Goal: Task Accomplishment & Management: Manage account settings

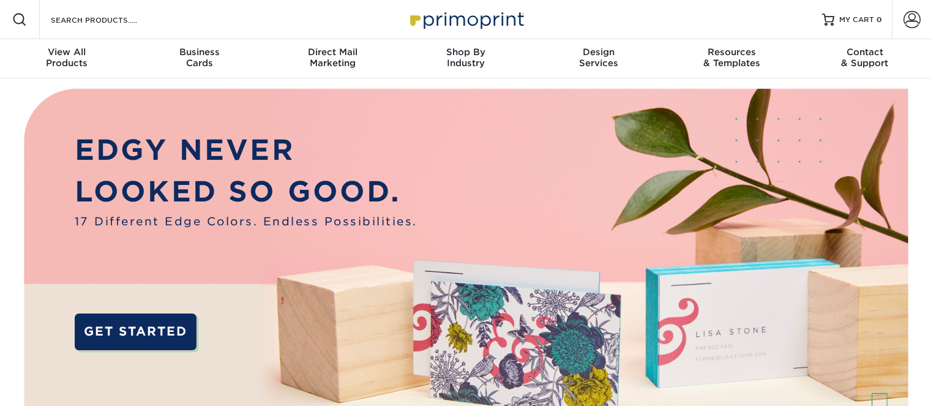
click at [382, 285] on div "EDGY NEVER LOOKED SO GOOD. 17 Different Edge Colors. Endless Possibilities. GET…" at bounding box center [246, 253] width 343 height 248
click at [908, 18] on span at bounding box center [911, 19] width 17 height 17
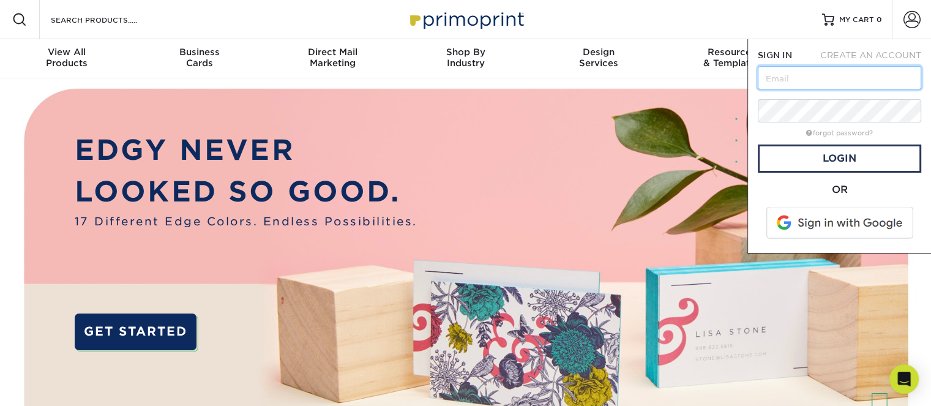
click at [808, 74] on input "text" at bounding box center [838, 77] width 163 height 23
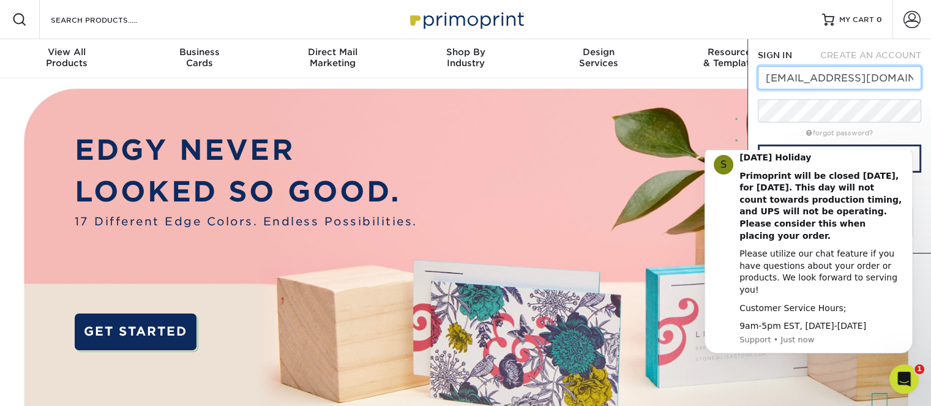
type input "[EMAIL_ADDRESS][DOMAIN_NAME]"
click at [816, 152] on html "S Labor Day Holiday Primoprint will be closed Monday, September 1st, for Labor …" at bounding box center [808, 261] width 245 height 223
click at [841, 157] on body "S Labor Day Holiday Primoprint will be closed Monday, September 1st, for Labor …" at bounding box center [808, 261] width 235 height 213
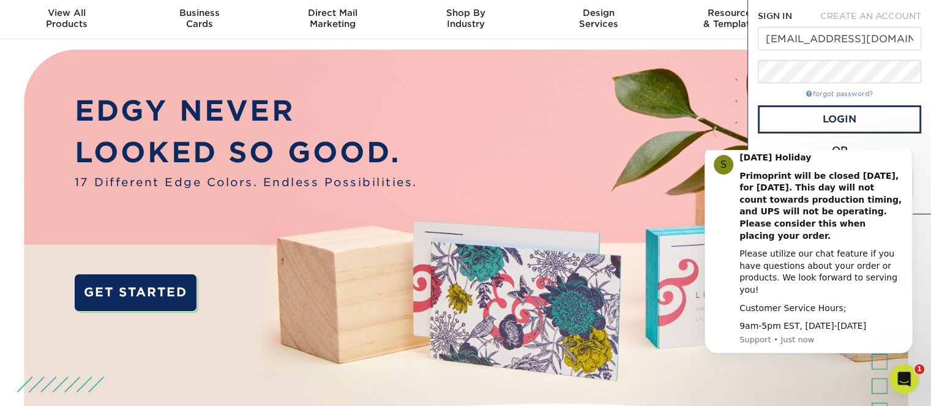
scroll to position [61, 0]
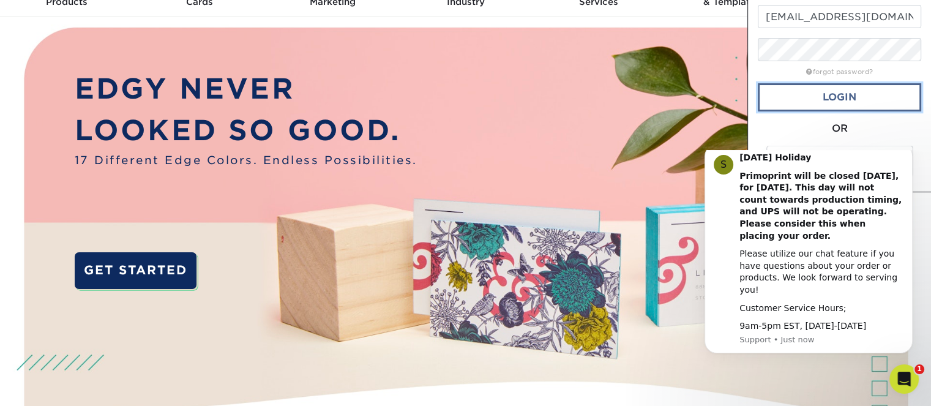
click at [834, 99] on link "Login" at bounding box center [838, 97] width 163 height 28
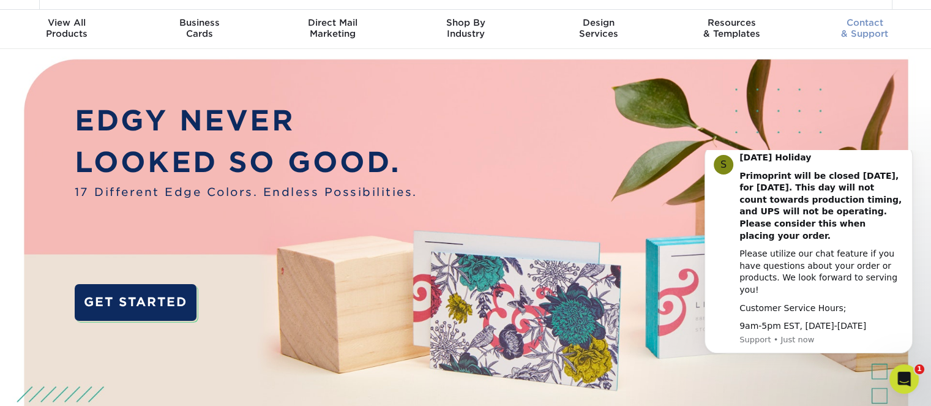
scroll to position [0, 0]
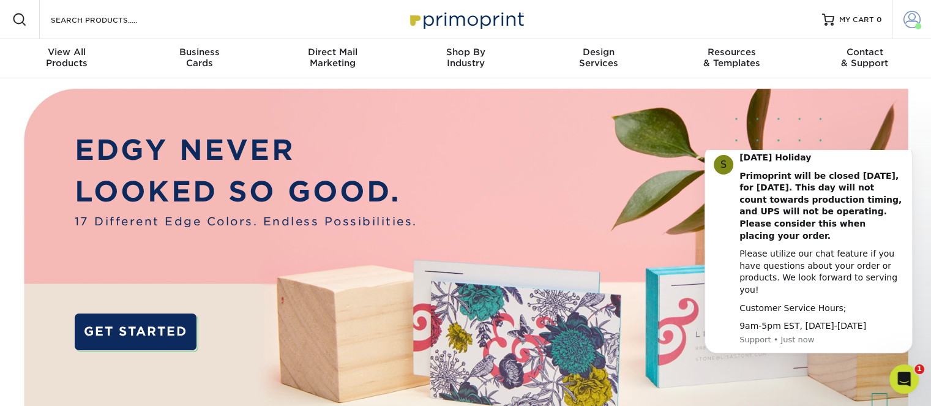
click at [909, 20] on span at bounding box center [911, 19] width 17 height 17
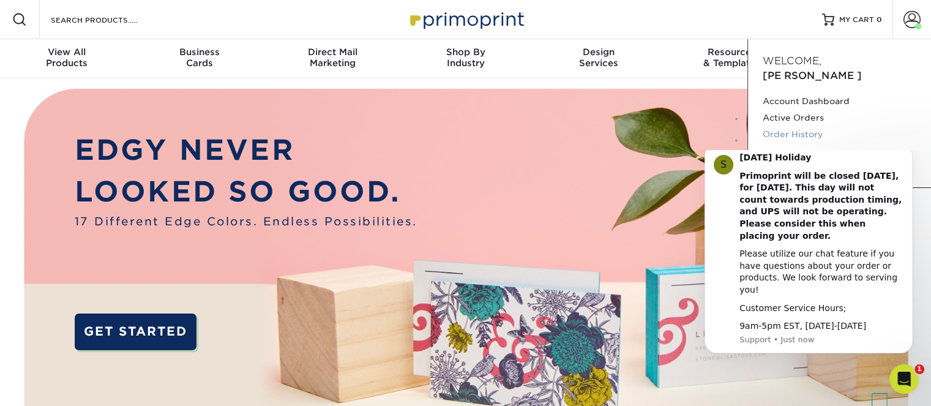
click at [778, 126] on link "Order History" at bounding box center [839, 134] width 154 height 17
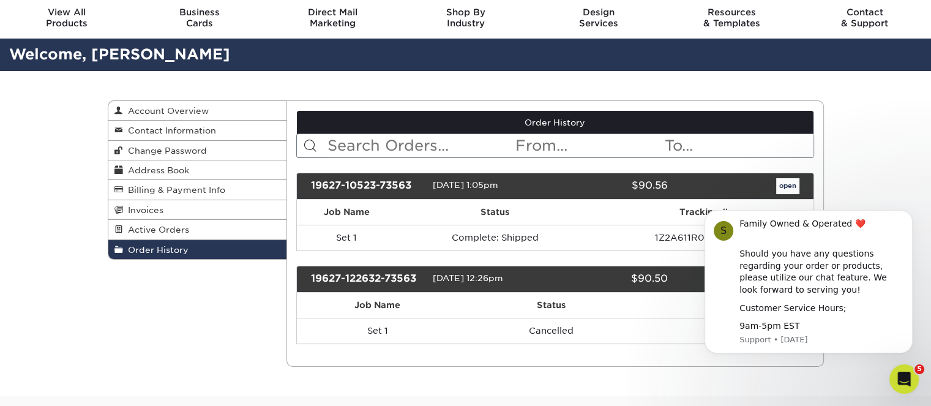
scroll to position [61, 0]
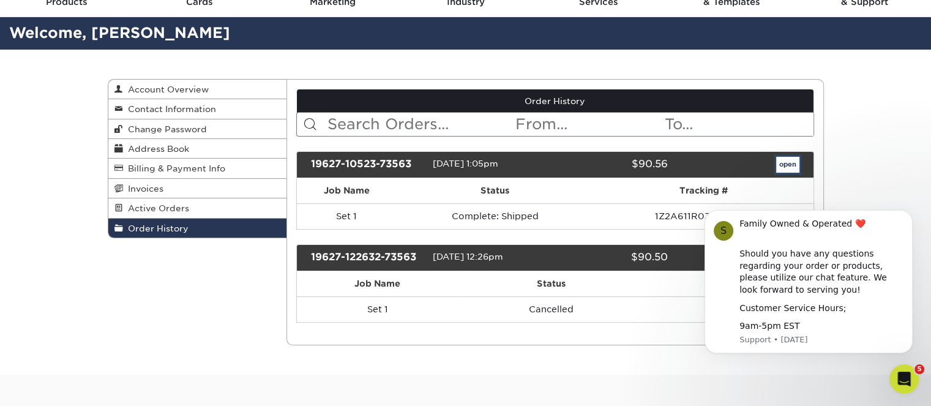
click at [783, 166] on link "open" at bounding box center [787, 165] width 23 height 16
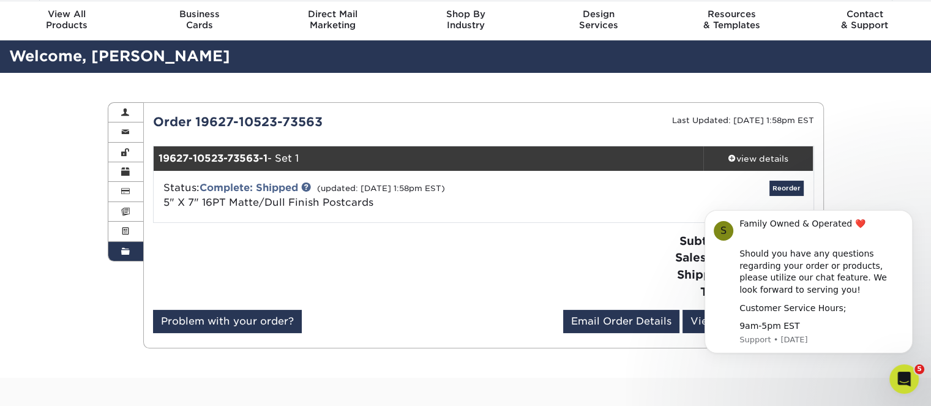
scroll to position [0, 0]
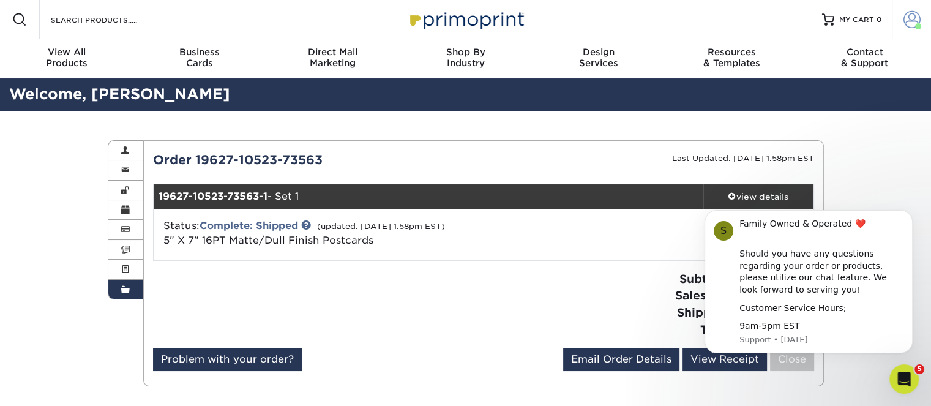
click at [908, 22] on span at bounding box center [911, 19] width 17 height 17
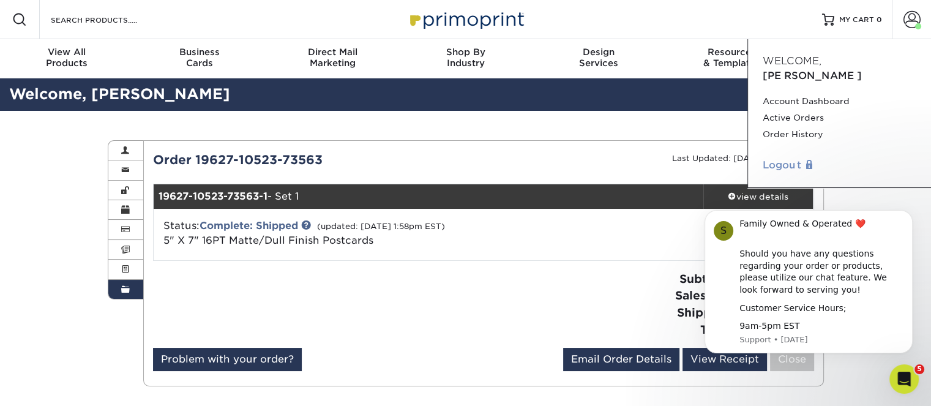
click at [786, 158] on link "Logout" at bounding box center [839, 165] width 154 height 15
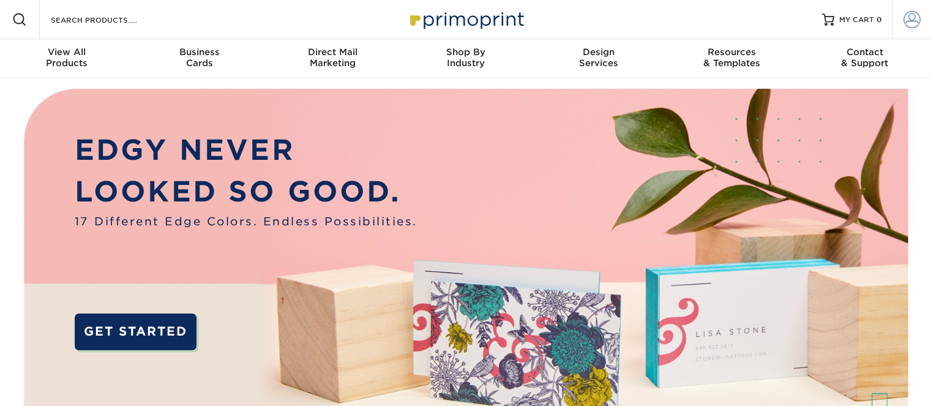
click at [914, 15] on span at bounding box center [911, 19] width 17 height 17
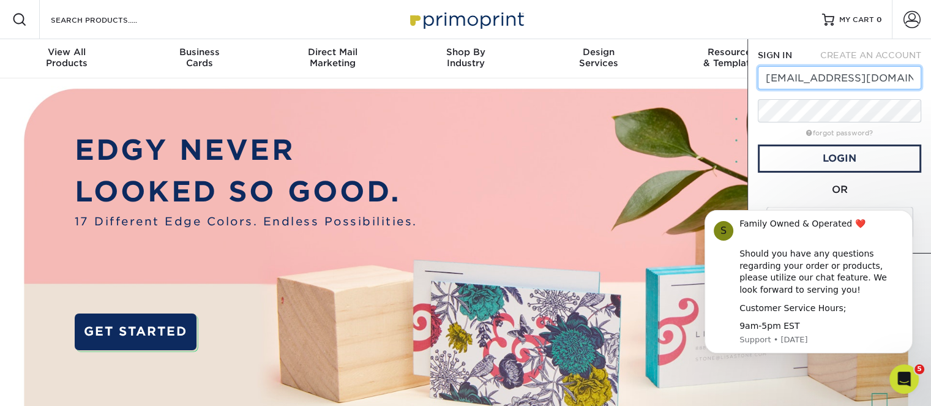
type input "sellersrj@verizon.net"
click at [852, 154] on link "Login" at bounding box center [838, 158] width 163 height 28
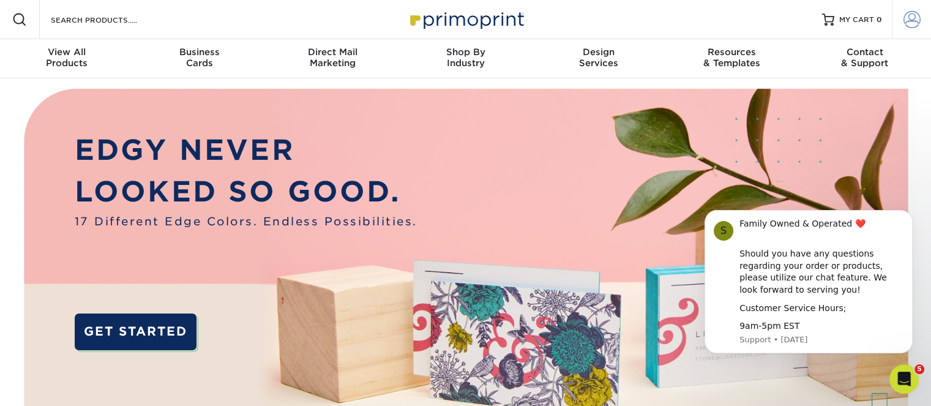
click at [913, 18] on span at bounding box center [911, 19] width 17 height 17
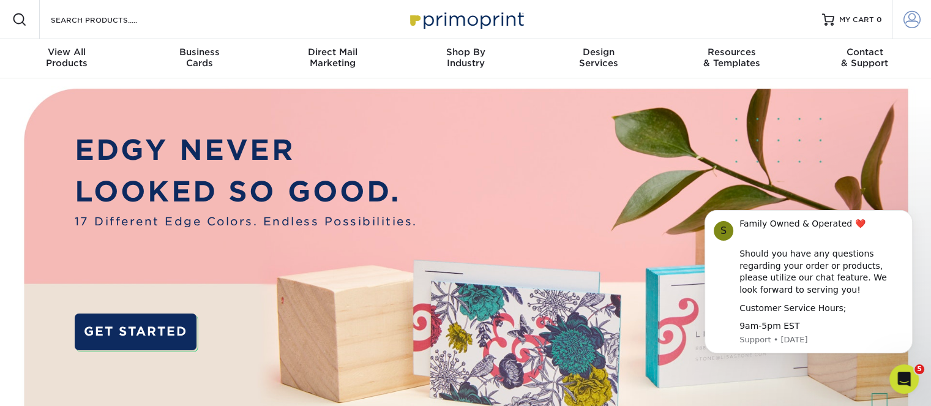
click at [913, 14] on span at bounding box center [911, 19] width 17 height 17
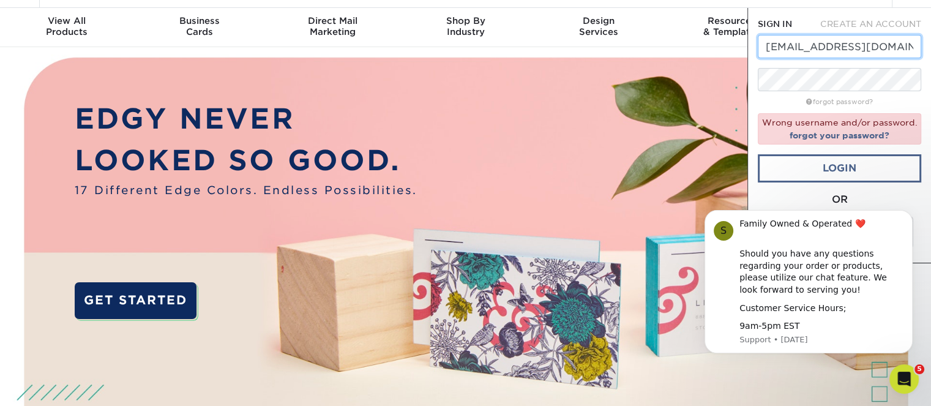
scroll to position [61, 0]
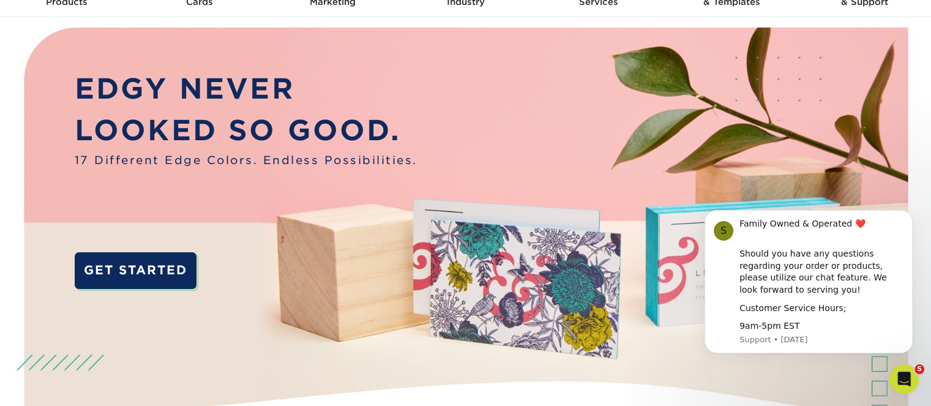
click at [686, 272] on html "S Family Owned & Operated ❤️ ​ Should you have any questions regarding your ord…" at bounding box center [808, 282] width 245 height 181
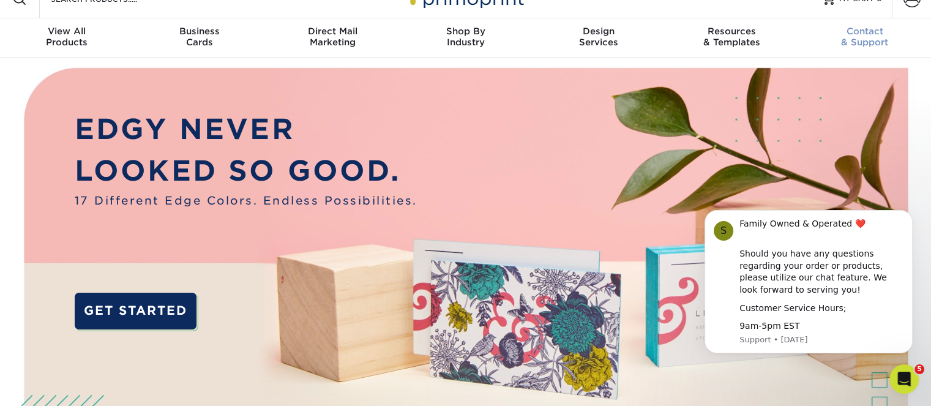
scroll to position [0, 0]
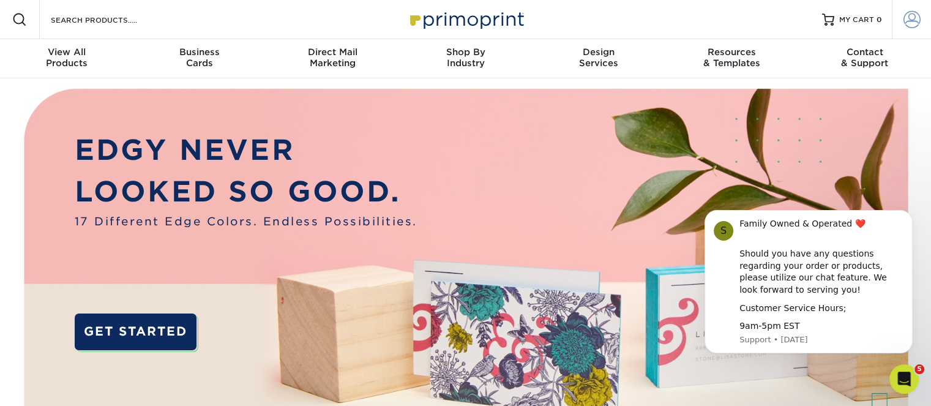
click at [909, 18] on span at bounding box center [911, 19] width 17 height 17
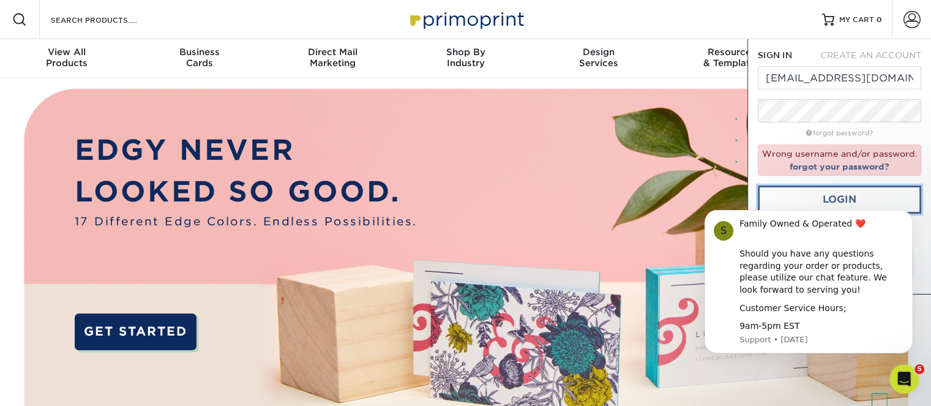
click at [845, 188] on link "Login" at bounding box center [838, 199] width 163 height 28
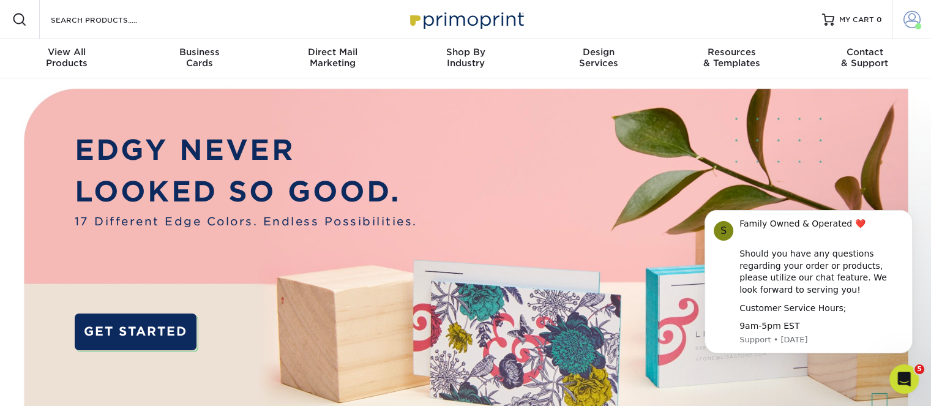
click at [909, 17] on span at bounding box center [911, 19] width 17 height 17
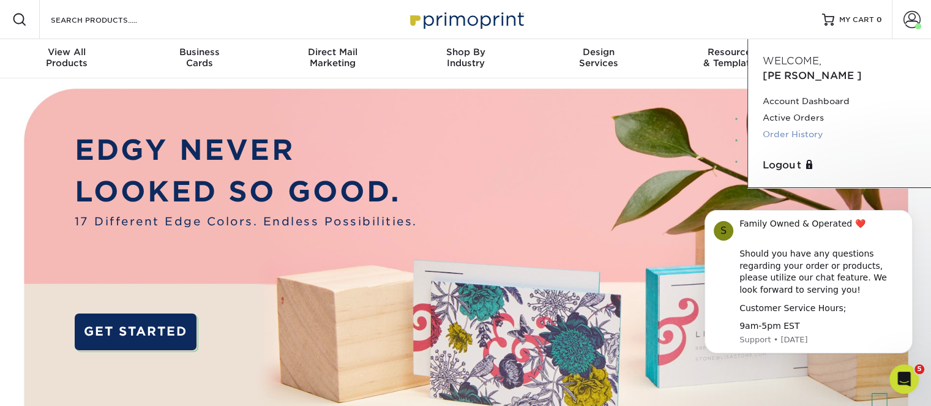
click at [776, 126] on link "Order History" at bounding box center [839, 134] width 154 height 17
